Goal: Task Accomplishment & Management: Use online tool/utility

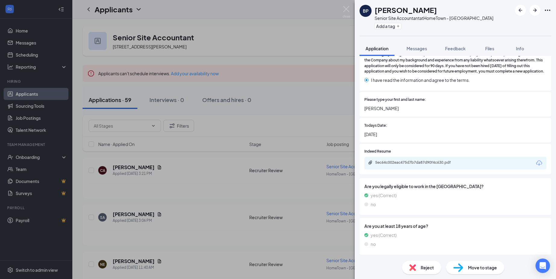
scroll to position [1451, 0]
click at [398, 163] on div "5ec64c002eac475d7b7da87d90f4c630.pdf" at bounding box center [417, 162] width 84 height 5
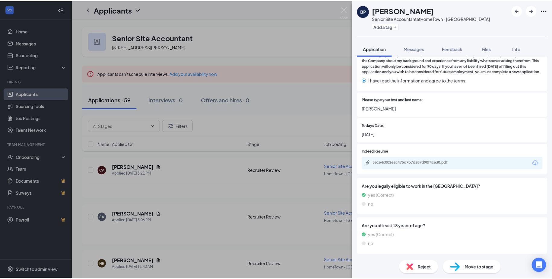
scroll to position [1448, 0]
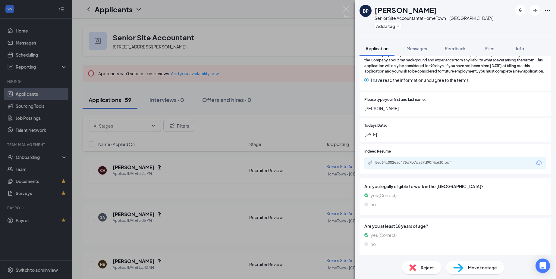
click at [194, 182] on div "BP [PERSON_NAME] Senior Site Accountant at HomeTown - [GEOGRAPHIC_DATA] Add a t…" at bounding box center [278, 139] width 556 height 279
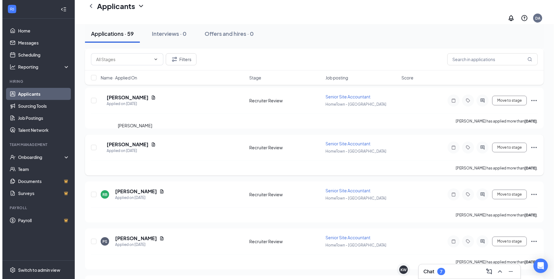
scroll to position [1176, 0]
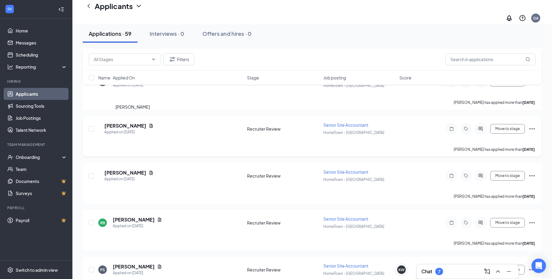
click at [134, 123] on h5 "[PERSON_NAME]" at bounding box center [125, 126] width 42 height 7
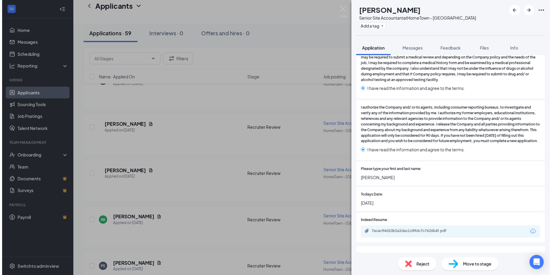
scroll to position [1328, 0]
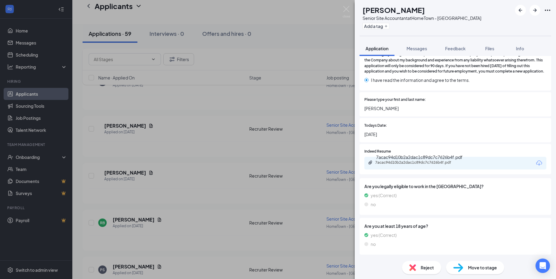
click at [405, 165] on div "7acac94d10b2a2dac1c89dc7c7626b4f.pdf" at bounding box center [417, 162] width 84 height 5
click at [205, 176] on div "SD [PERSON_NAME] Senior Site Accountant at HomeTown - [GEOGRAPHIC_DATA] Add a t…" at bounding box center [278, 139] width 556 height 279
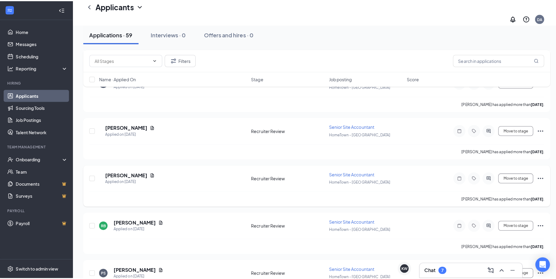
scroll to position [1145, 0]
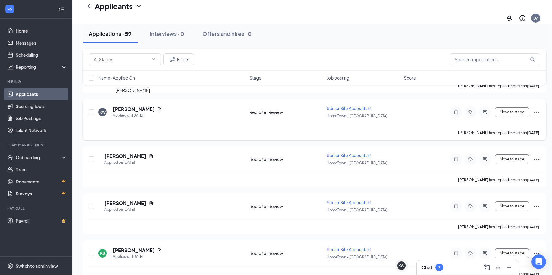
click at [141, 106] on h5 "[PERSON_NAME]" at bounding box center [134, 109] width 42 height 7
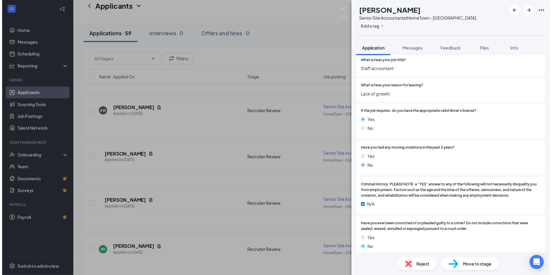
scroll to position [1460, 0]
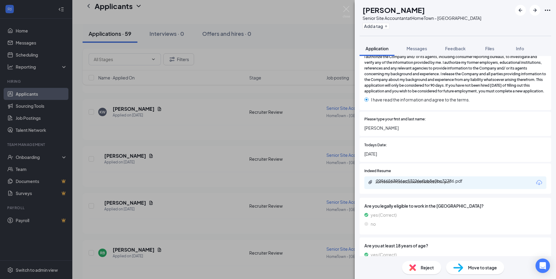
click at [404, 185] on div "22966563996ac53226efbb8e0bc32786.pdf" at bounding box center [417, 182] width 84 height 5
click at [199, 152] on div "KW [PERSON_NAME] Senior Site Accountant at [GEOGRAPHIC_DATA] - [GEOGRAPHIC_DATA…" at bounding box center [278, 139] width 556 height 279
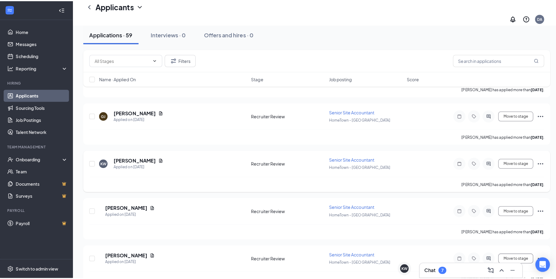
scroll to position [1085, 0]
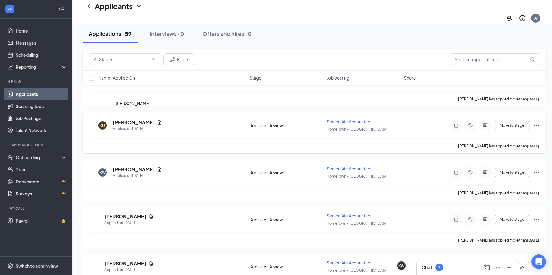
click at [142, 119] on h5 "[PERSON_NAME]" at bounding box center [134, 122] width 42 height 7
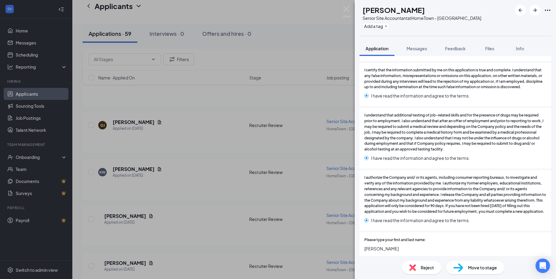
scroll to position [1459, 0]
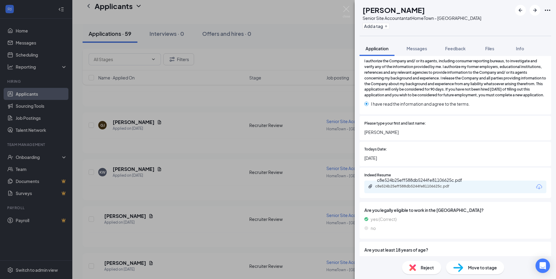
click at [392, 189] on div "c8e524b25eff588db5244fe81106625c.pdf" at bounding box center [417, 186] width 84 height 5
click at [183, 172] on div "[PERSON_NAME] Senior Site Accountant at HomeTown - [GEOGRAPHIC_DATA] Add a tag …" at bounding box center [278, 139] width 556 height 279
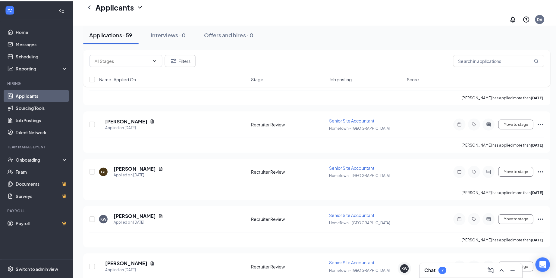
scroll to position [1055, 0]
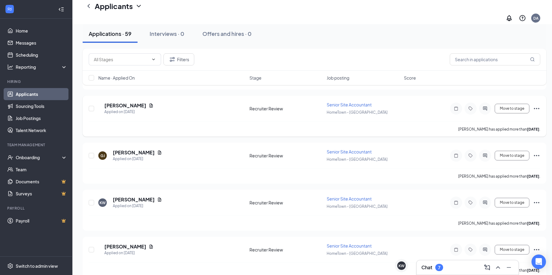
click at [538, 105] on icon "Ellipses" at bounding box center [536, 108] width 7 height 7
click at [141, 121] on div "[PERSON_NAME] has applied more than [DATE] ." at bounding box center [314, 128] width 451 height 15
click at [136, 102] on h5 "[PERSON_NAME]" at bounding box center [125, 105] width 42 height 7
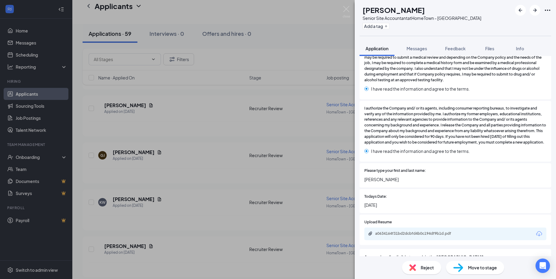
scroll to position [1610, 0]
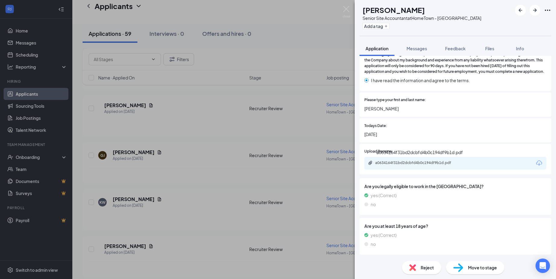
click at [395, 165] on div "a0634164f31bd2dcbfd4b0c194df9b1d.pdf" at bounding box center [417, 163] width 84 height 5
click at [205, 150] on div "VB [PERSON_NAME] Senior Site Accountant at HomeTown - [GEOGRAPHIC_DATA] Add a t…" at bounding box center [278, 139] width 556 height 279
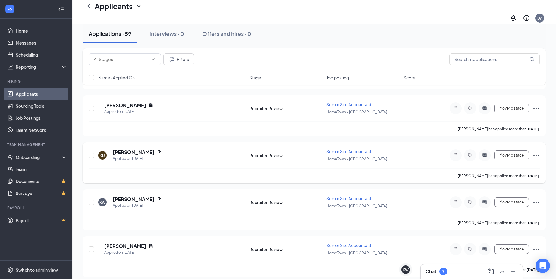
scroll to position [995, 0]
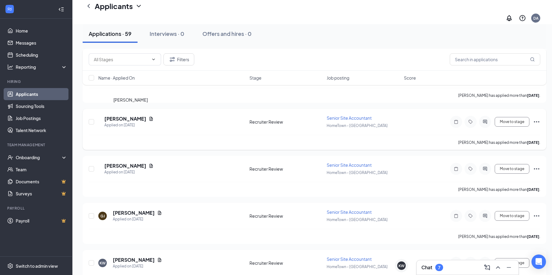
click at [124, 115] on h5 "[PERSON_NAME]" at bounding box center [125, 118] width 42 height 7
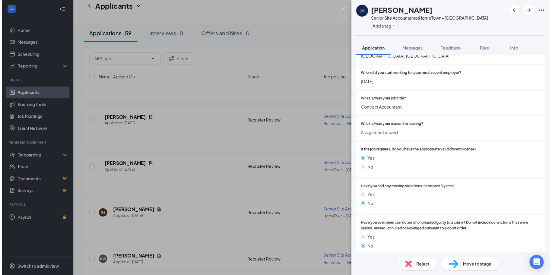
scroll to position [1343, 0]
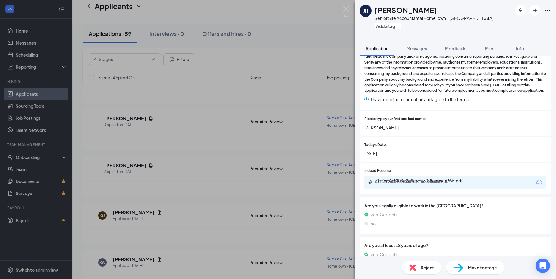
click at [392, 184] on div "017ca776000e2e0c57e30f8cd06e6655.pdf" at bounding box center [417, 182] width 84 height 5
click at [187, 167] on div "[PERSON_NAME] [PERSON_NAME] Hse Senior Site Accountant at HomeTown - [GEOGRAPHI…" at bounding box center [278, 139] width 556 height 279
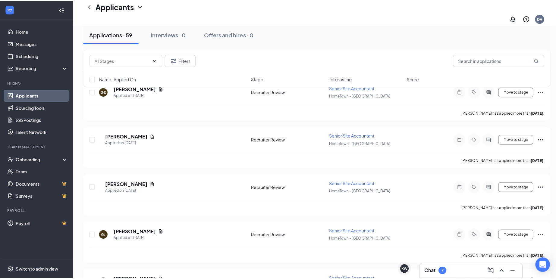
scroll to position [965, 0]
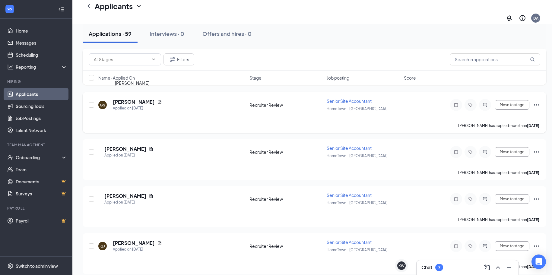
click at [135, 99] on h5 "[PERSON_NAME]" at bounding box center [134, 102] width 42 height 7
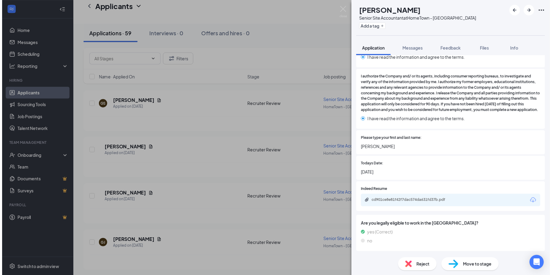
scroll to position [1582, 0]
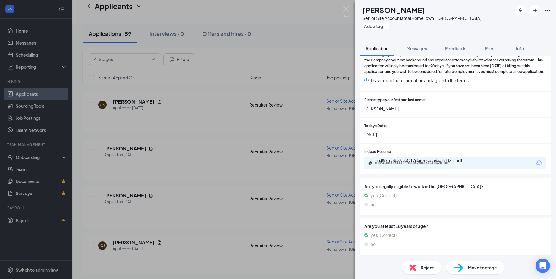
click at [417, 165] on div "cd901ce8e81f42f7dac574da631fd37b.pdf" at bounding box center [417, 163] width 84 height 5
click at [189, 160] on div "GS [PERSON_NAME] Senior Site Accountant at HomeTown - [GEOGRAPHIC_DATA] Add a t…" at bounding box center [278, 139] width 556 height 279
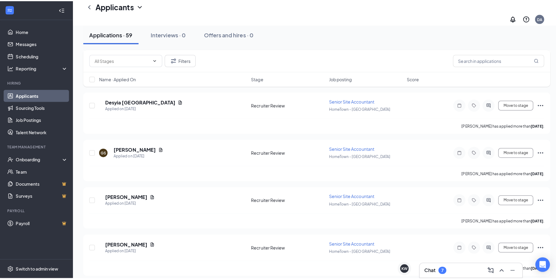
scroll to position [904, 0]
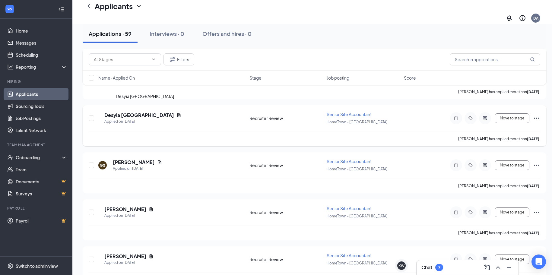
click at [139, 112] on h5 "Desyia [GEOGRAPHIC_DATA]" at bounding box center [139, 115] width 70 height 7
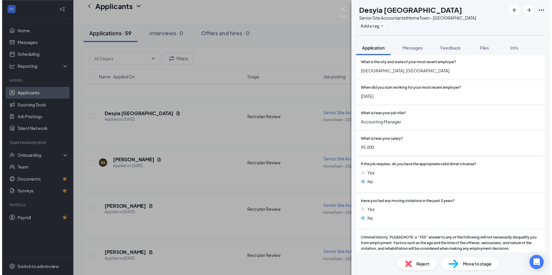
scroll to position [1404, 0]
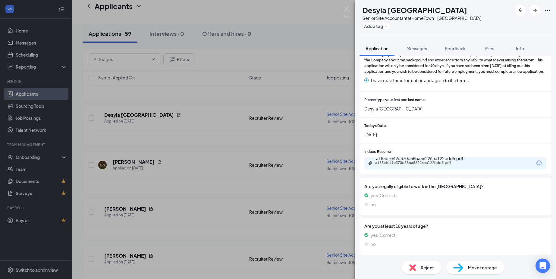
click at [393, 165] on div "a185efe49e370d58ba56226aa122bdd5.pdf" at bounding box center [417, 163] width 84 height 5
click at [189, 162] on div "DS [PERSON_NAME] Senior Site Accountant at HomeTown - [GEOGRAPHIC_DATA] Add a t…" at bounding box center [278, 139] width 556 height 279
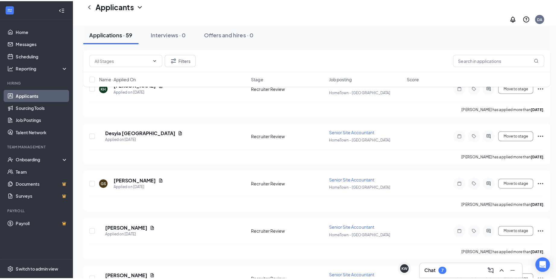
scroll to position [874, 0]
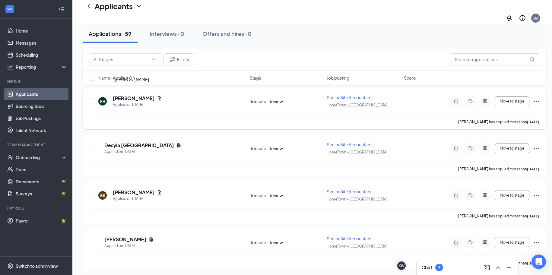
click at [132, 95] on h5 "[PERSON_NAME]" at bounding box center [134, 98] width 42 height 7
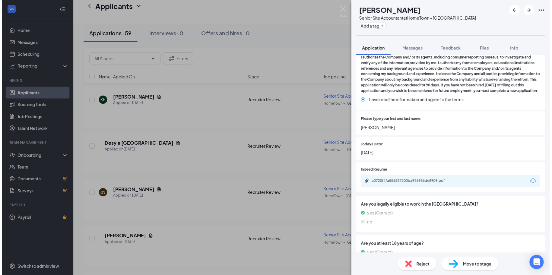
scroll to position [1528, 0]
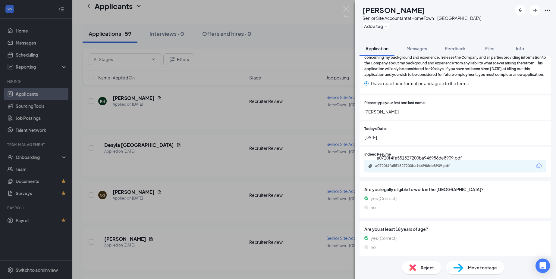
click at [394, 169] on div "a0720f4fa551827200ba946986de8909.pdf" at bounding box center [417, 166] width 84 height 5
click at [207, 191] on div "KH [PERSON_NAME] Senior Site Accountant at HomeTown - [GEOGRAPHIC_DATA] Add a t…" at bounding box center [278, 139] width 556 height 279
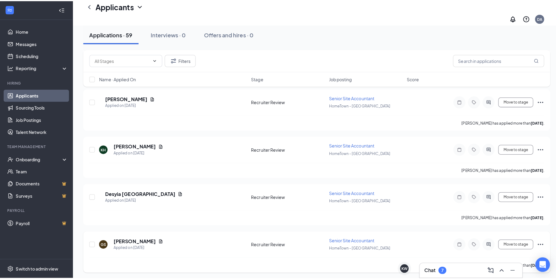
scroll to position [814, 0]
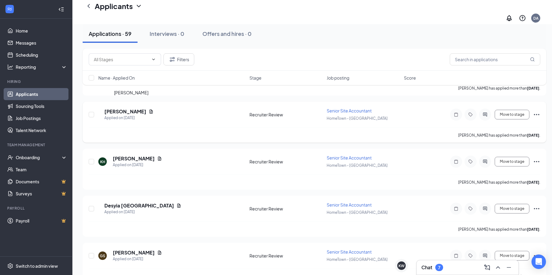
click at [118, 108] on h5 "[PERSON_NAME]" at bounding box center [125, 111] width 42 height 7
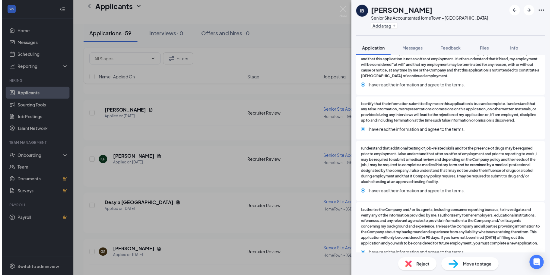
scroll to position [1448, 0]
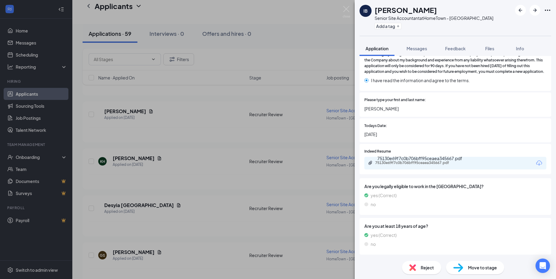
click at [402, 165] on div "75130e69f7c0b706bff95ceaea345667.pdf" at bounding box center [417, 163] width 84 height 5
click at [181, 121] on div "IB [PERSON_NAME] Senior Site Accountant at HomeTown - [GEOGRAPHIC_DATA] Add a t…" at bounding box center [278, 139] width 556 height 279
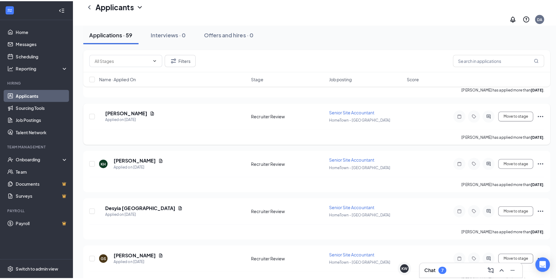
scroll to position [754, 0]
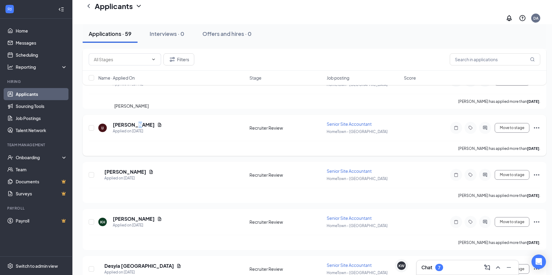
click at [131, 121] on h5 "[PERSON_NAME]" at bounding box center [134, 124] width 42 height 7
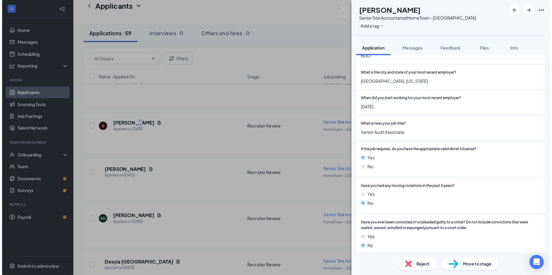
scroll to position [1343, 0]
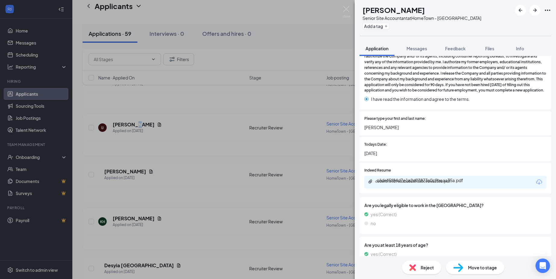
click at [397, 184] on div "c6def5f84d7e1a2d03873a0c9beaa35a.pdf" at bounding box center [417, 181] width 84 height 5
click at [184, 171] on div "IJ [PERSON_NAME] Senior Site Accountant at HomeTown - [GEOGRAPHIC_DATA] Add a t…" at bounding box center [278, 139] width 556 height 279
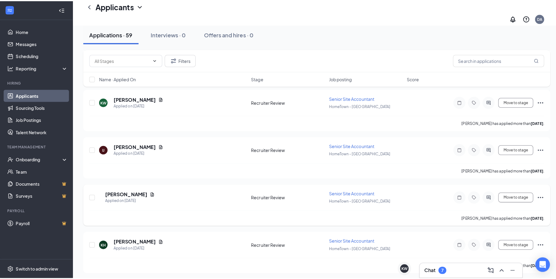
scroll to position [723, 0]
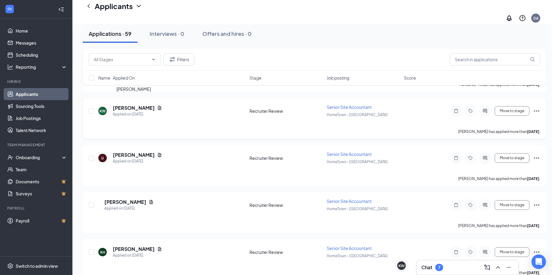
click at [147, 105] on h5 "[PERSON_NAME]" at bounding box center [134, 108] width 42 height 7
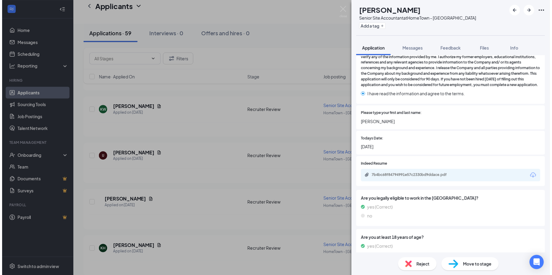
scroll to position [1425, 0]
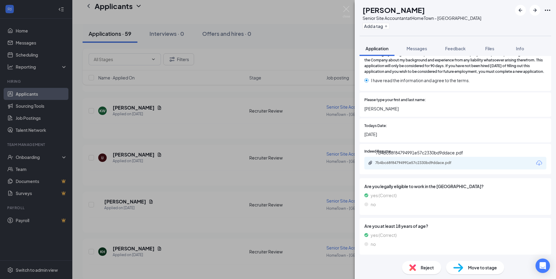
click at [402, 165] on div "7b4bc68f84794991e57c2330bd9ddace.pdf" at bounding box center [417, 163] width 84 height 5
click at [185, 167] on div "[PERSON_NAME] Senior Site Accountant at [GEOGRAPHIC_DATA] - [GEOGRAPHIC_DATA] A…" at bounding box center [278, 139] width 556 height 279
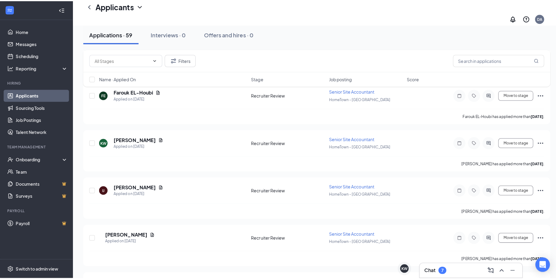
scroll to position [663, 0]
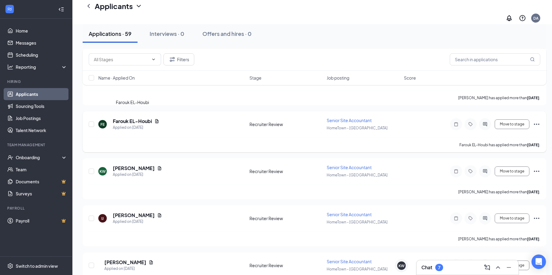
click at [128, 118] on h5 "Farouk EL-Houbi" at bounding box center [132, 121] width 39 height 7
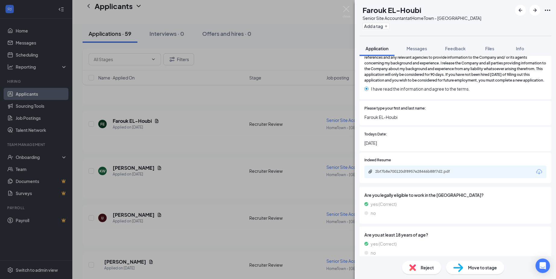
scroll to position [1344, 0]
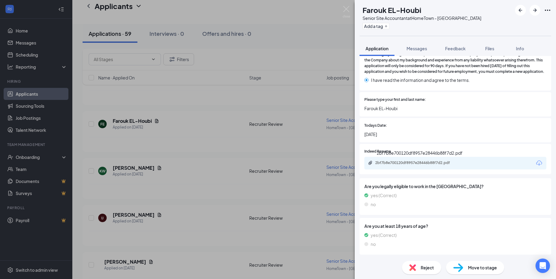
click at [421, 165] on div "2bf7b8e700120df8957e28446b88f7d2.pdf" at bounding box center [417, 163] width 84 height 5
click at [193, 127] on div "FE Farouk EL-Houbi Senior Site Accountant at HomeTown - [GEOGRAPHIC_DATA] Add a…" at bounding box center [278, 139] width 556 height 279
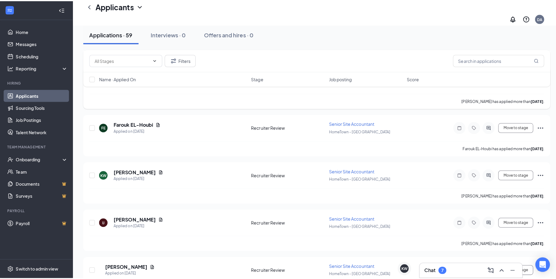
scroll to position [633, 0]
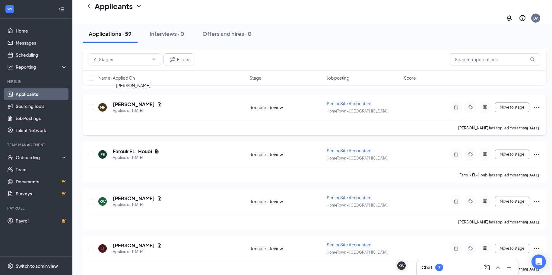
click at [126, 101] on h5 "[PERSON_NAME]" at bounding box center [134, 104] width 42 height 7
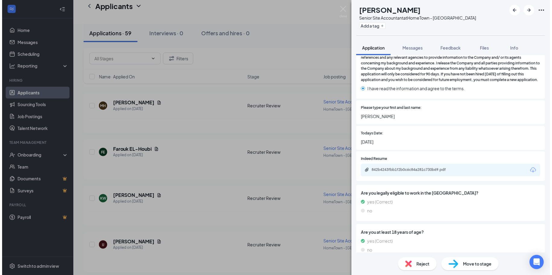
scroll to position [1240, 0]
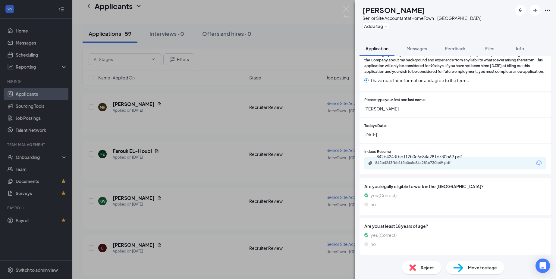
click at [402, 165] on div "842b4243fbb1f2b0c6c84a281c730b69.pdf" at bounding box center [417, 163] width 84 height 5
click at [206, 156] on div "MH [PERSON_NAME] Senior Site Accountant at HomeTown - [GEOGRAPHIC_DATA] Add a t…" at bounding box center [278, 139] width 556 height 279
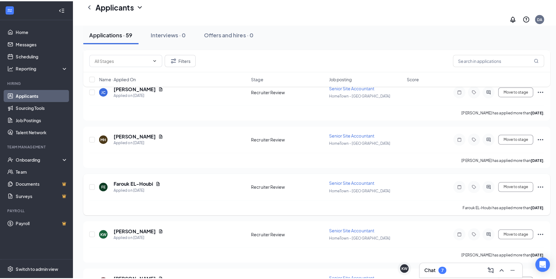
scroll to position [573, 0]
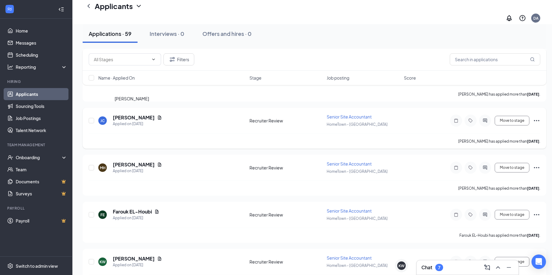
click at [130, 114] on h5 "[PERSON_NAME]" at bounding box center [134, 117] width 42 height 7
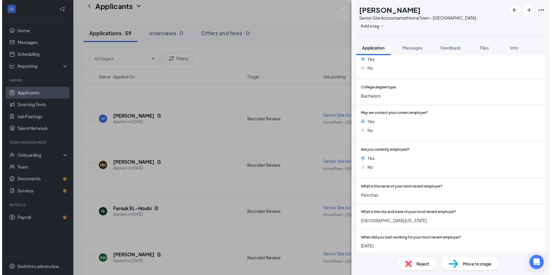
scroll to position [1518, 0]
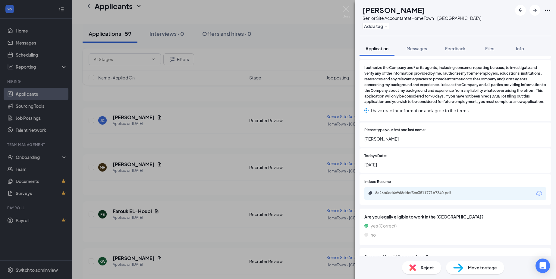
click at [400, 197] on div "8a26b0ed4e968ddef3cc3511771b7340.pdf" at bounding box center [455, 193] width 182 height 13
drag, startPoint x: 400, startPoint y: 197, endPoint x: 394, endPoint y: 199, distance: 6.4
click at [394, 196] on div "8a26b0ed4e968ddef3cc3511771b7340.pdf" at bounding box center [417, 193] width 84 height 5
click at [192, 165] on div "[PERSON_NAME] Senior Site Accountant at HomeTown - [GEOGRAPHIC_DATA] Add a tag …" at bounding box center [278, 139] width 556 height 279
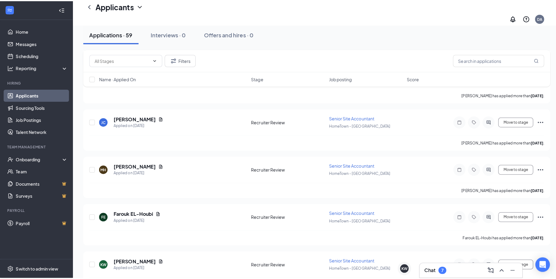
scroll to position [543, 0]
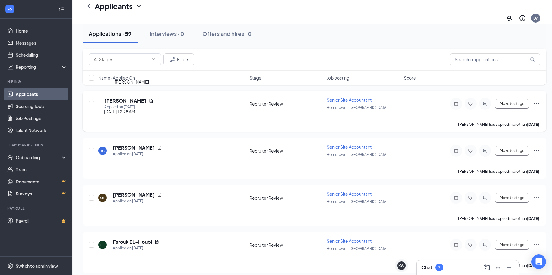
click at [123, 97] on h5 "[PERSON_NAME]" at bounding box center [125, 100] width 42 height 7
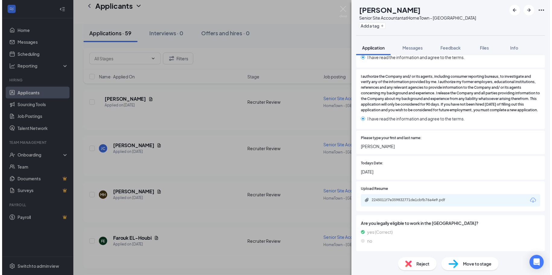
scroll to position [1618, 0]
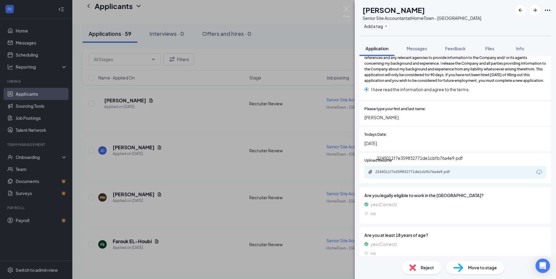
click at [398, 170] on div "2245011f7e359832771de1cbfb76a4e9.pdf" at bounding box center [417, 172] width 84 height 5
click at [194, 161] on div "CL [PERSON_NAME] Senior Site Accountant at HomeTown - [GEOGRAPHIC_DATA] Add a t…" at bounding box center [278, 139] width 556 height 279
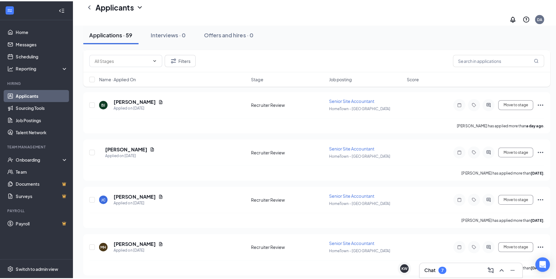
scroll to position [482, 0]
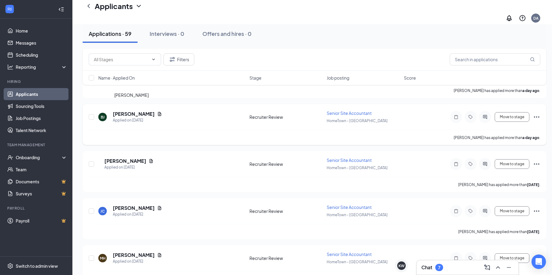
click at [118, 111] on h5 "[PERSON_NAME]" at bounding box center [134, 114] width 42 height 7
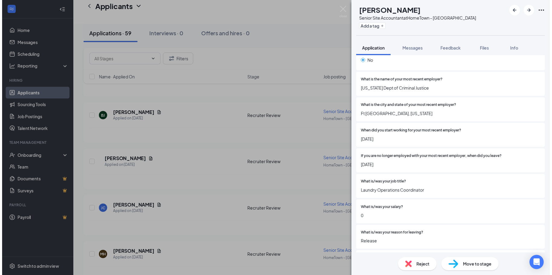
scroll to position [1450, 0]
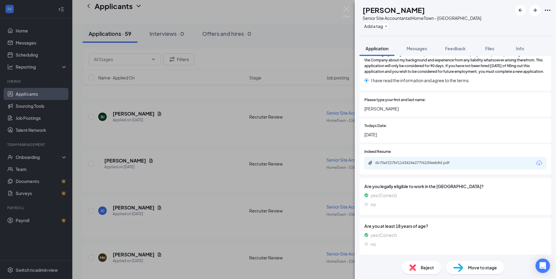
click at [404, 167] on div "dc70af227bf1143424e277f6100eeb8d.pdf" at bounding box center [455, 163] width 182 height 13
click at [404, 165] on div "dc70af227bf1143424e277f6100eeb8d.pdf" at bounding box center [417, 163] width 84 height 5
click at [188, 156] on div "[PERSON_NAME] Senior Site Accountant at HomeTown - [GEOGRAPHIC_DATA] Add a tag …" at bounding box center [278, 139] width 556 height 279
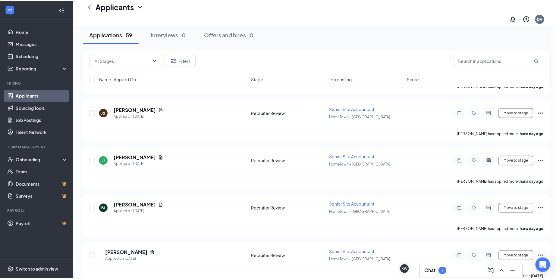
scroll to position [392, 0]
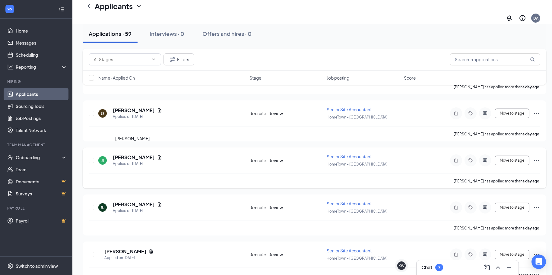
click at [140, 154] on h5 "[PERSON_NAME]" at bounding box center [134, 157] width 42 height 7
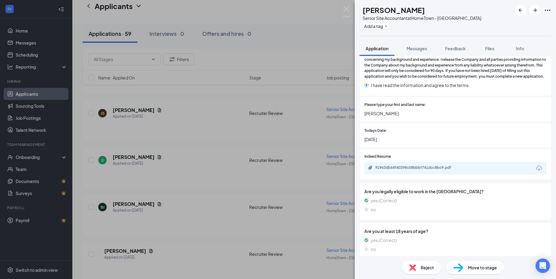
scroll to position [1313, 0]
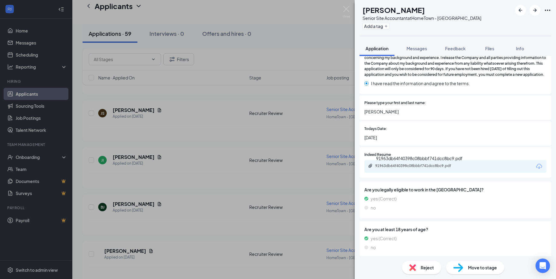
click at [417, 169] on div "91963db64f40398c08bbbf741dcc8bc9.pdf" at bounding box center [417, 166] width 84 height 5
click at [181, 121] on div "JI [PERSON_NAME] Senior Site Accountant at HomeTown - [GEOGRAPHIC_DATA] Add a t…" at bounding box center [278, 139] width 556 height 279
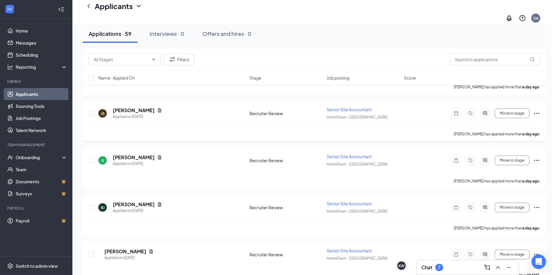
click at [124, 107] on h5 "[PERSON_NAME]" at bounding box center [134, 110] width 42 height 7
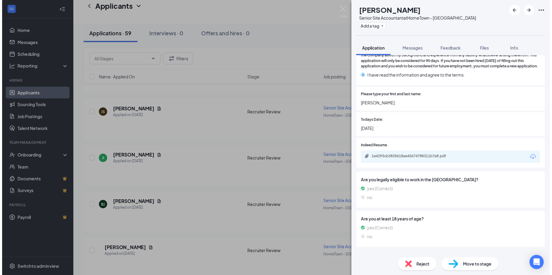
scroll to position [1370, 0]
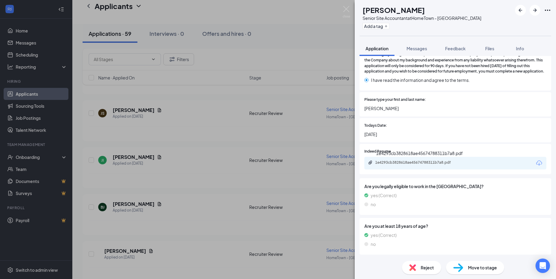
click at [411, 165] on div "1e4293cb3828618ae45674788311b7a8.pdf" at bounding box center [417, 162] width 84 height 5
click at [205, 163] on div "JS [PERSON_NAME] Senior Site Accountant at HomeTown - [GEOGRAPHIC_DATA] Add a t…" at bounding box center [278, 139] width 556 height 279
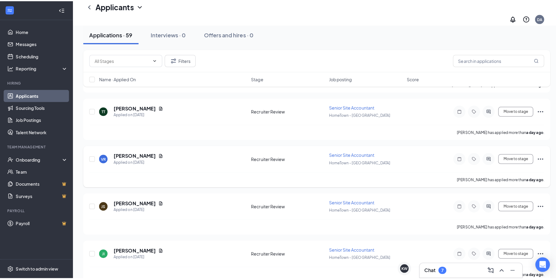
scroll to position [332, 0]
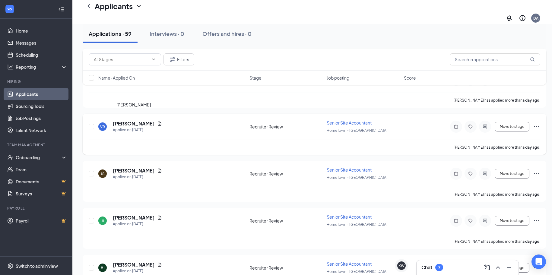
click at [138, 120] on h5 "[PERSON_NAME]" at bounding box center [134, 123] width 42 height 7
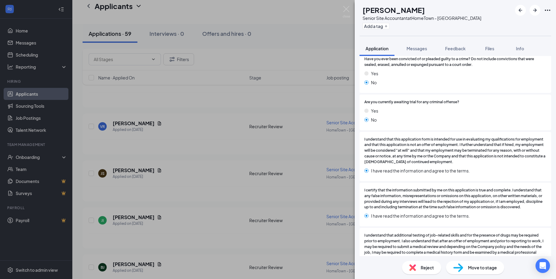
scroll to position [1367, 0]
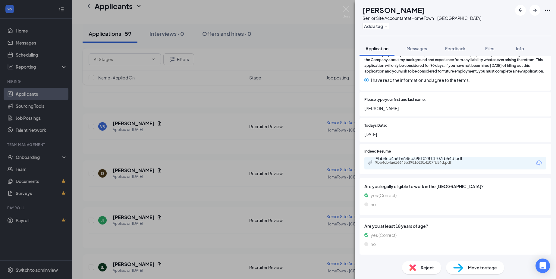
click at [402, 165] on div "9bb4cb4a616645b398102814107fb54d.pdf" at bounding box center [417, 162] width 84 height 5
click at [192, 177] on div "VR [PERSON_NAME] Senior Site Accountant at HomeTown - [GEOGRAPHIC_DATA] Add a t…" at bounding box center [278, 139] width 556 height 279
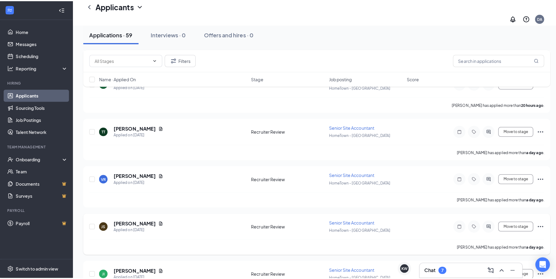
scroll to position [271, 0]
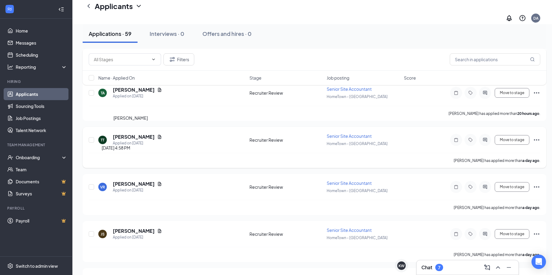
click at [115, 134] on h5 "[PERSON_NAME]" at bounding box center [134, 137] width 42 height 7
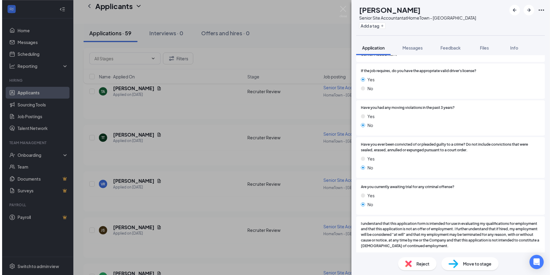
scroll to position [1339, 0]
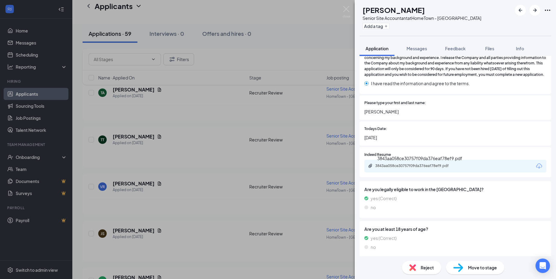
click at [407, 169] on div "3843aa058ce30757f09da376eaf78ef9.pdf" at bounding box center [417, 166] width 84 height 5
click at [202, 151] on div "TT [PERSON_NAME] Senior Site Accountant at HomeTown - [GEOGRAPHIC_DATA] Add a t…" at bounding box center [278, 139] width 556 height 279
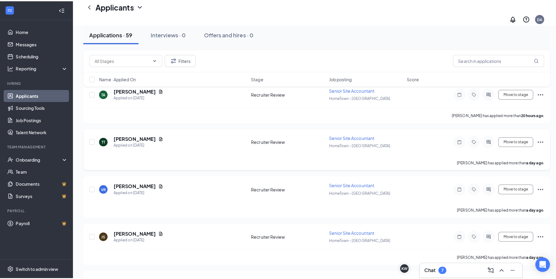
scroll to position [241, 0]
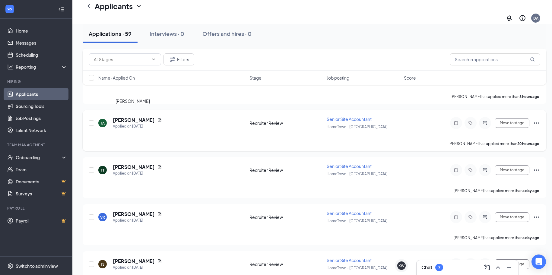
click at [122, 117] on h5 "[PERSON_NAME]" at bounding box center [134, 120] width 42 height 7
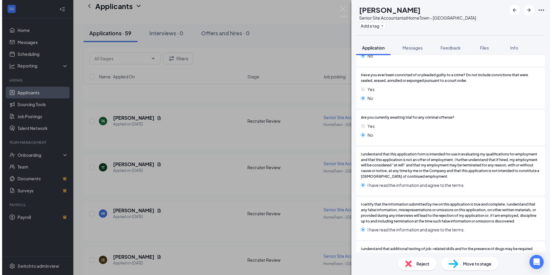
scroll to position [1396, 0]
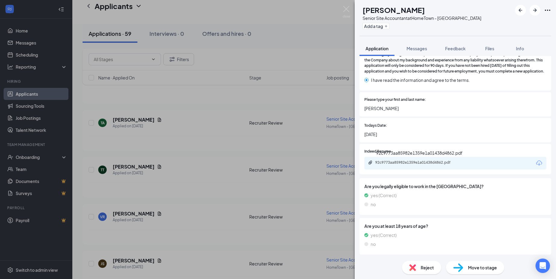
click at [405, 165] on div "92c9773aa85982e1359e1a01438d4862.pdf" at bounding box center [417, 162] width 84 height 5
click at [194, 175] on div "TA [PERSON_NAME] Senior Site Accountant at HomeTown - [GEOGRAPHIC_DATA] Add a t…" at bounding box center [278, 139] width 556 height 279
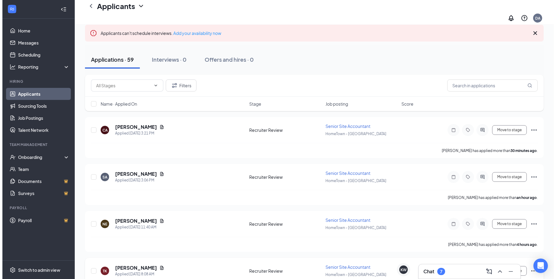
scroll to position [60, 0]
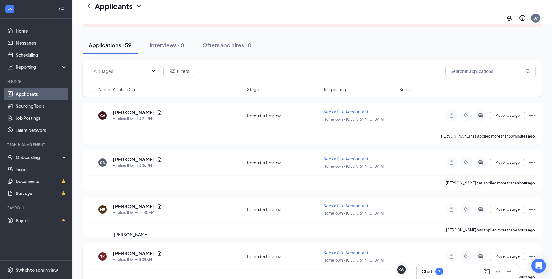
click at [130, 250] on h5 "[PERSON_NAME]" at bounding box center [134, 253] width 42 height 7
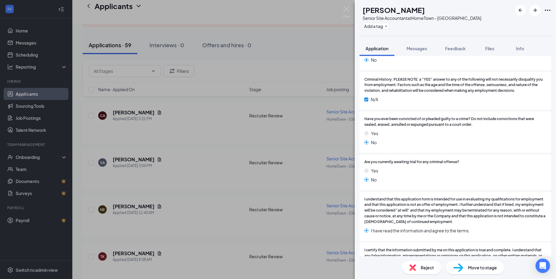
scroll to position [1379, 0]
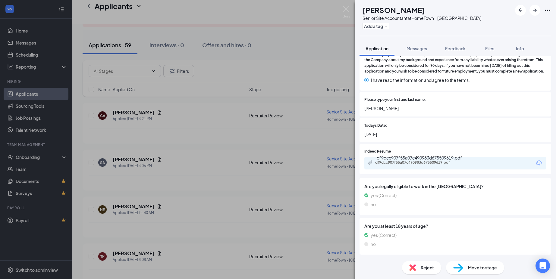
click at [402, 165] on div "df9dcc907f55a07c490983d675509619.pdf" at bounding box center [417, 162] width 84 height 5
click at [193, 209] on div "TK [PERSON_NAME] Senior Site Accountant at HomeTown - [GEOGRAPHIC_DATA] Add a t…" at bounding box center [278, 139] width 556 height 279
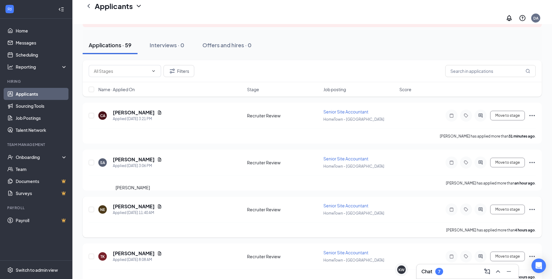
click at [128, 203] on h5 "[PERSON_NAME]" at bounding box center [134, 206] width 42 height 7
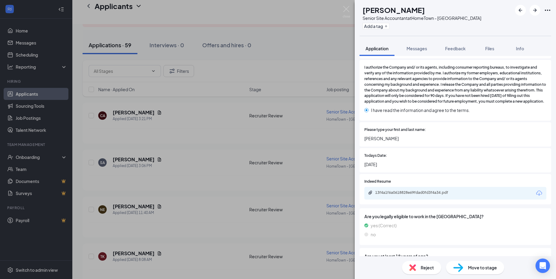
scroll to position [1527, 0]
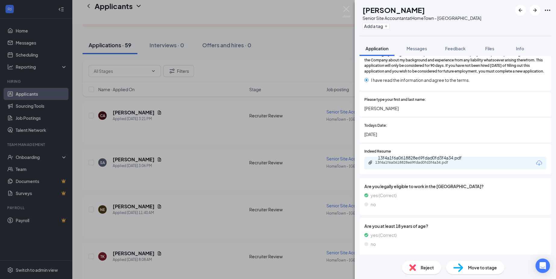
click at [399, 165] on div "13f4a1f6a0618828e69fdad0fd3f4a34.pdf" at bounding box center [417, 162] width 84 height 5
click at [191, 167] on div "NE [PERSON_NAME] Senior Site Accountant at HomeTown - [GEOGRAPHIC_DATA] Add a t…" at bounding box center [278, 139] width 556 height 279
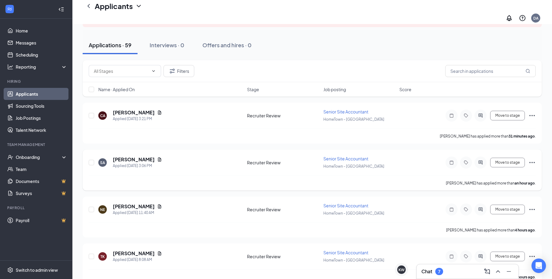
click at [133, 156] on h5 "[PERSON_NAME]" at bounding box center [134, 159] width 42 height 7
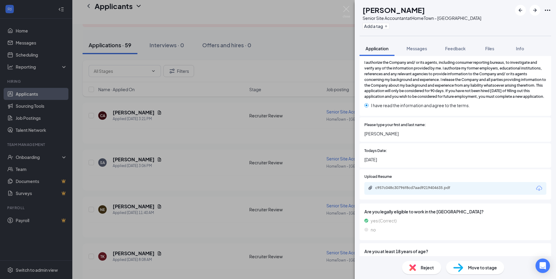
scroll to position [1618, 0]
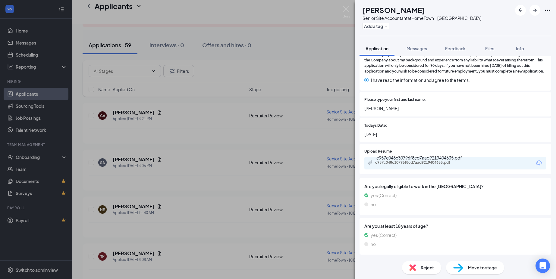
click at [403, 165] on div "c957c048c30796f8cd7aad9219404635.pdf" at bounding box center [417, 162] width 84 height 5
drag, startPoint x: 195, startPoint y: 120, endPoint x: 134, endPoint y: 107, distance: 62.6
click at [194, 120] on div "SA [PERSON_NAME] Senior Site Accountant at HomeTown - [GEOGRAPHIC_DATA] Add a t…" at bounding box center [278, 139] width 556 height 279
click at [134, 109] on h5 "[PERSON_NAME]" at bounding box center [134, 112] width 42 height 7
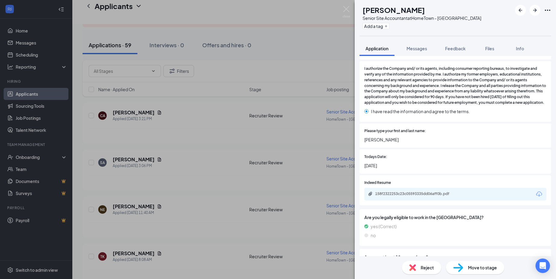
scroll to position [1507, 0]
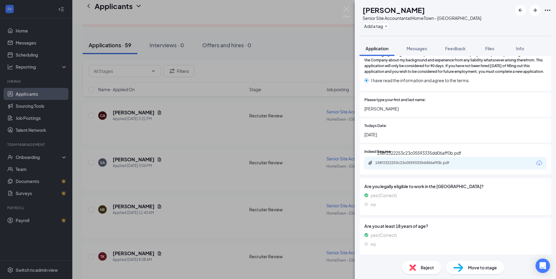
click at [395, 163] on div "158f2322253c23c05593335dd06aff0b.pdf" at bounding box center [417, 163] width 84 height 5
